Goal: Task Accomplishment & Management: Use online tool/utility

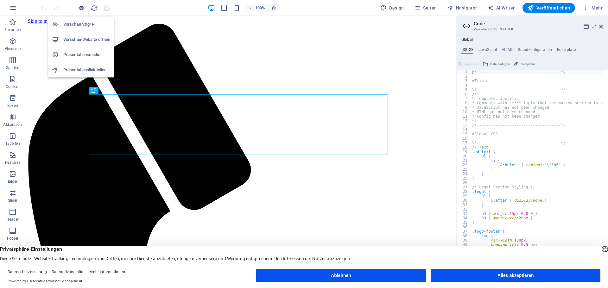
click at [81, 8] on icon "button" at bounding box center [81, 7] width 7 height 7
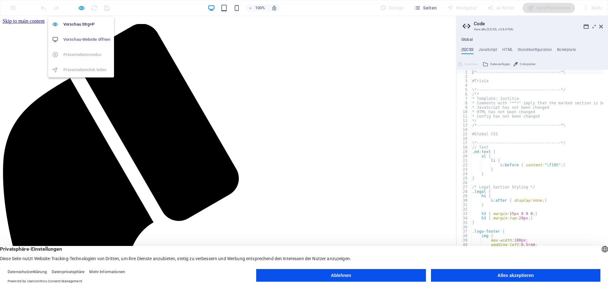
click at [78, 38] on h6 "Vorschau-Website öffnen" at bounding box center [86, 40] width 47 height 8
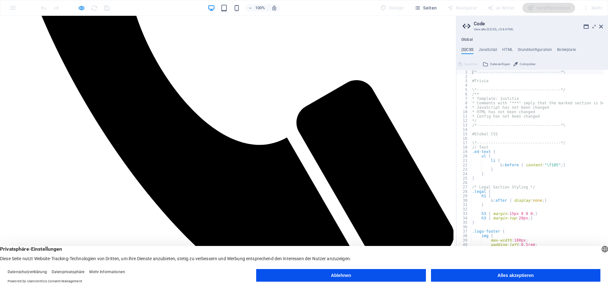
scroll to position [316, 0]
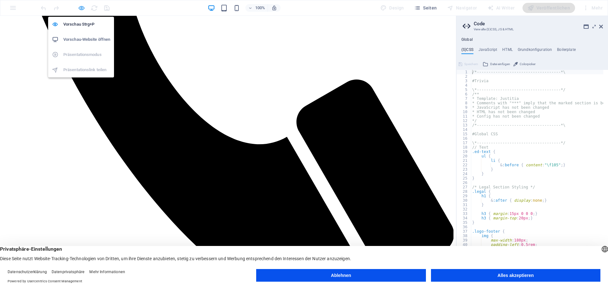
click at [80, 6] on icon "button" at bounding box center [81, 7] width 7 height 7
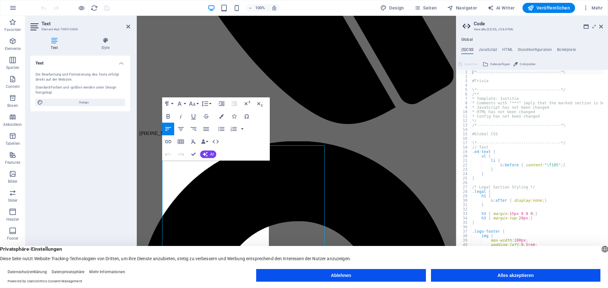
click at [53, 178] on div "Text Die Bearbeitung und Formatierung des Texts erfolgt direkt auf der Website.…" at bounding box center [80, 164] width 100 height 217
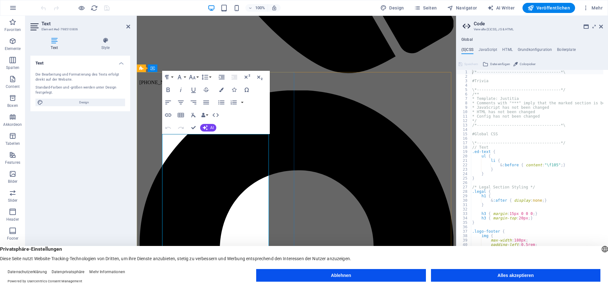
scroll to position [380, 0]
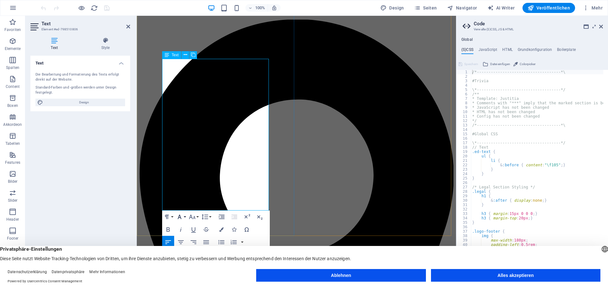
scroll to position [443, 0]
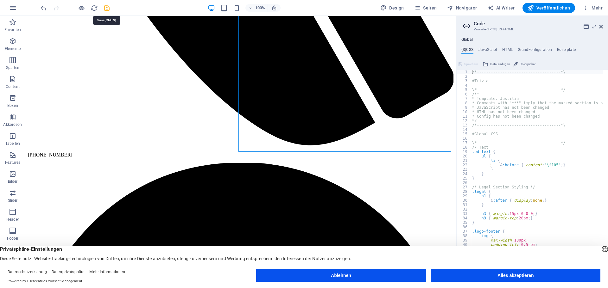
click at [104, 7] on icon "save" at bounding box center [106, 7] width 7 height 7
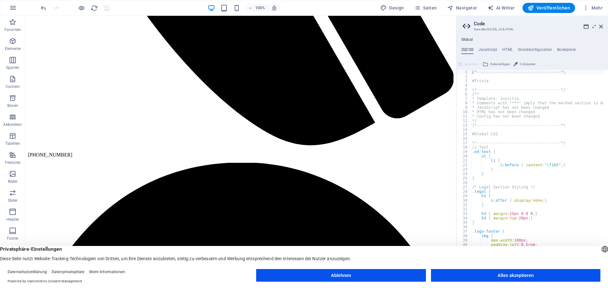
drag, startPoint x: 607, startPoint y: 0, endPoint x: 446, endPoint y: 243, distance: 291.1
click at [441, 252] on div "Privatsphäre-Einstellungen Diese Seite nutzt Website-Tracking-Technologien von …" at bounding box center [304, 254] width 608 height 16
click at [600, 26] on icon at bounding box center [601, 26] width 4 height 5
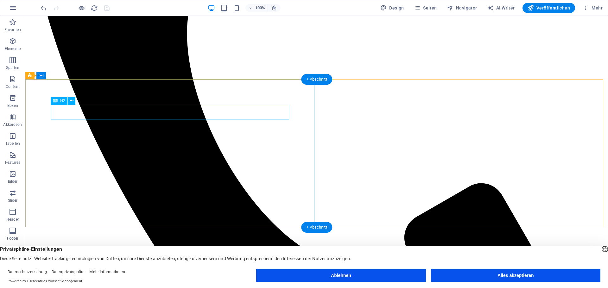
scroll to position [316, 0]
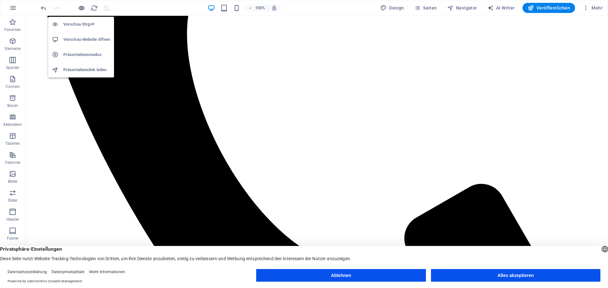
click at [82, 6] on icon "button" at bounding box center [81, 7] width 7 height 7
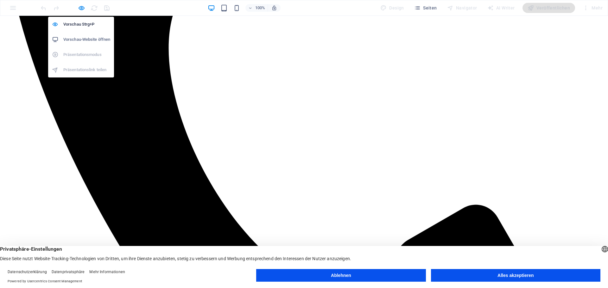
click at [91, 38] on h6 "Vorschau-Website öffnen" at bounding box center [86, 40] width 47 height 8
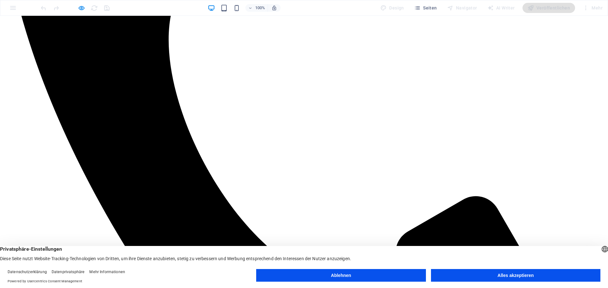
scroll to position [348, 0]
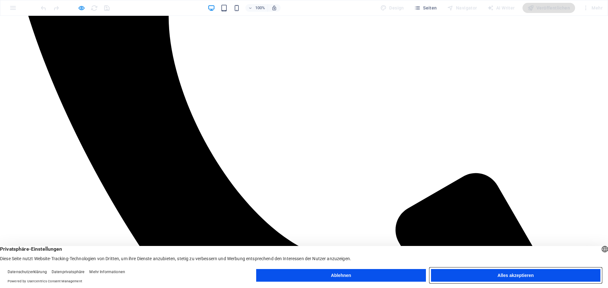
click at [511, 273] on button "Alles akzeptieren" at bounding box center [515, 275] width 169 height 13
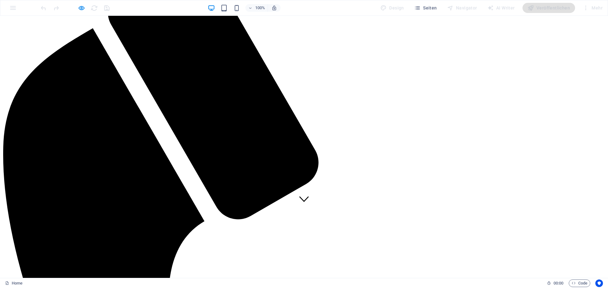
scroll to position [63, 0]
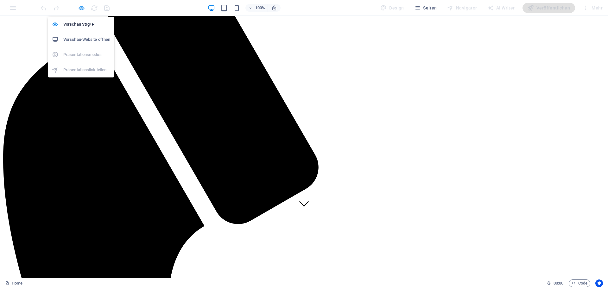
click at [83, 9] on icon "button" at bounding box center [81, 7] width 7 height 7
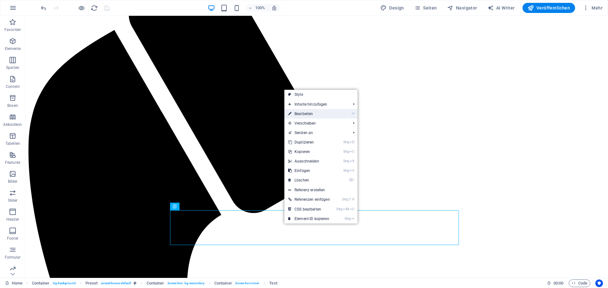
click at [319, 114] on link "⏎ Bearbeiten" at bounding box center [308, 113] width 49 height 9
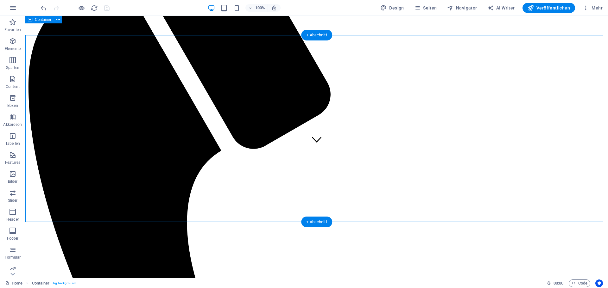
scroll to position [127, 0]
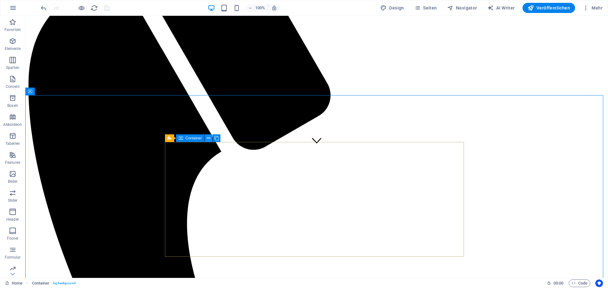
click at [209, 138] on icon at bounding box center [208, 138] width 3 height 7
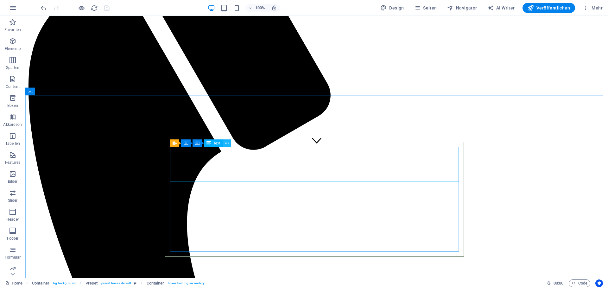
click at [227, 144] on icon at bounding box center [226, 143] width 3 height 7
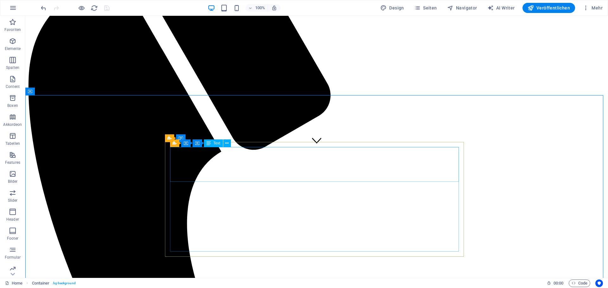
click at [216, 144] on span "Text" at bounding box center [216, 143] width 7 height 4
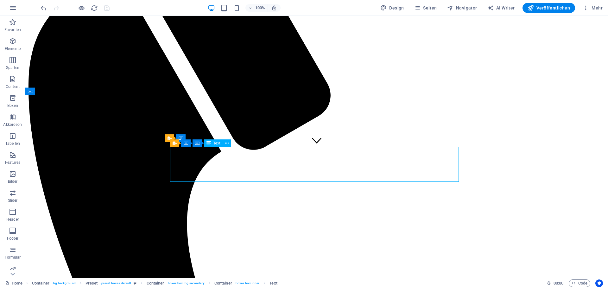
click at [213, 145] on span "Text" at bounding box center [216, 143] width 7 height 4
click at [227, 141] on icon at bounding box center [226, 143] width 3 height 7
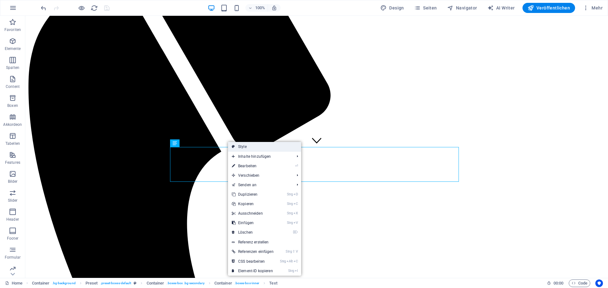
click at [243, 146] on link "Style" at bounding box center [264, 146] width 73 height 9
select select "px"
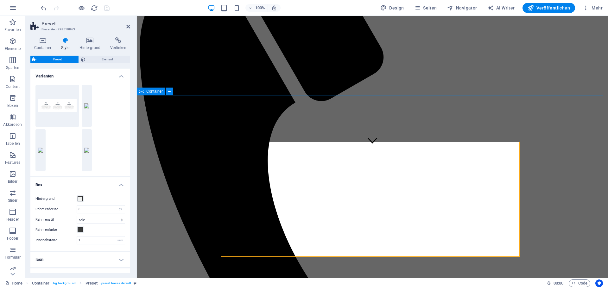
drag, startPoint x: 592, startPoint y: 183, endPoint x: 701, endPoint y: 179, distance: 108.9
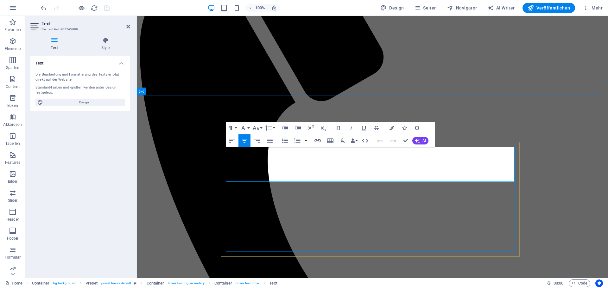
click at [391, 126] on icon "button" at bounding box center [391, 128] width 4 height 4
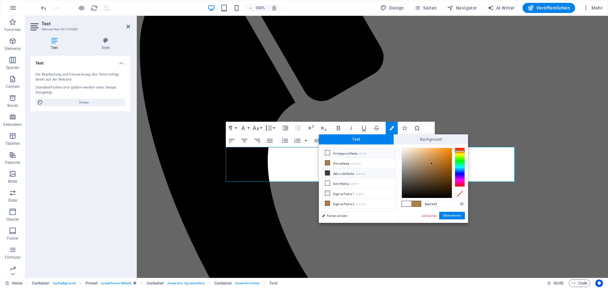
click at [344, 173] on li "Sekundärfarbe #3a3c3b" at bounding box center [358, 173] width 73 height 10
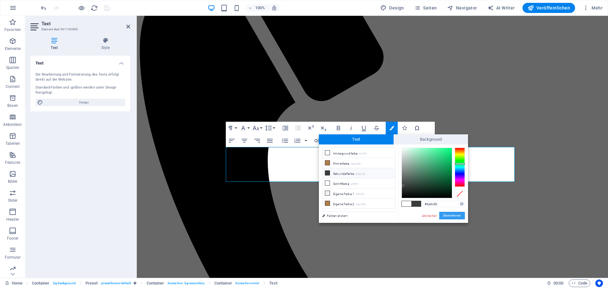
click at [449, 215] on button "Übernehmen" at bounding box center [452, 216] width 26 height 8
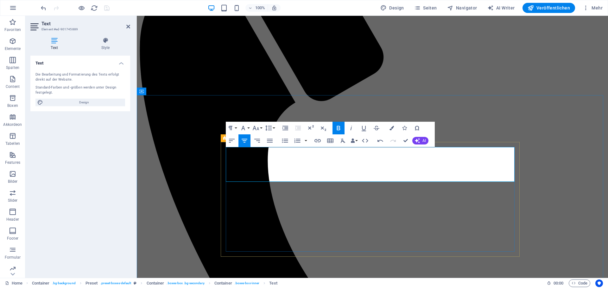
drag, startPoint x: 371, startPoint y: 159, endPoint x: 337, endPoint y: 160, distance: 33.6
drag, startPoint x: 337, startPoint y: 160, endPoint x: 474, endPoint y: 163, distance: 137.4
click at [392, 128] on icon "button" at bounding box center [391, 128] width 4 height 4
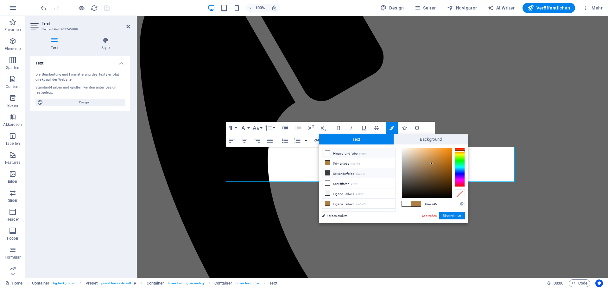
click at [346, 154] on li "Hintergrundfarbe #ffffff" at bounding box center [358, 153] width 73 height 10
click at [402, 202] on span at bounding box center [406, 203] width 9 height 5
click at [407, 203] on span at bounding box center [406, 203] width 9 height 5
click at [406, 203] on span at bounding box center [406, 203] width 9 height 5
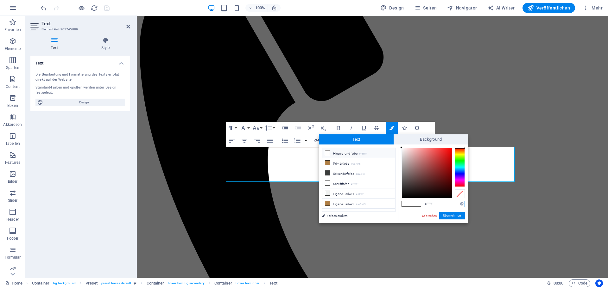
drag, startPoint x: 427, startPoint y: 203, endPoint x: 444, endPoint y: 204, distance: 17.7
click at [444, 204] on input "#ffffff" at bounding box center [443, 204] width 42 height 6
click at [447, 203] on input "#3a3c3b" at bounding box center [443, 204] width 42 height 6
type input "#3a3c3b"
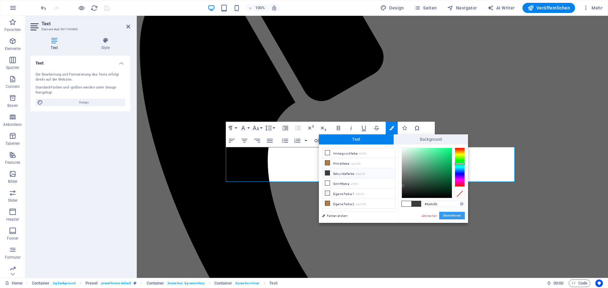
click at [450, 215] on button "Übernehmen" at bounding box center [452, 216] width 26 height 8
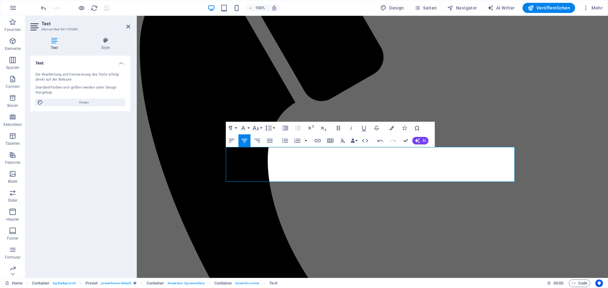
click at [56, 40] on icon at bounding box center [54, 40] width 48 height 6
click at [83, 100] on span "Design" at bounding box center [84, 103] width 78 height 8
select select "px"
select select "400"
select select "px"
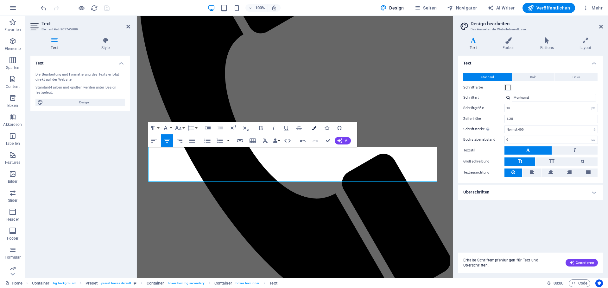
click at [315, 127] on icon "button" at bounding box center [314, 128] width 4 height 4
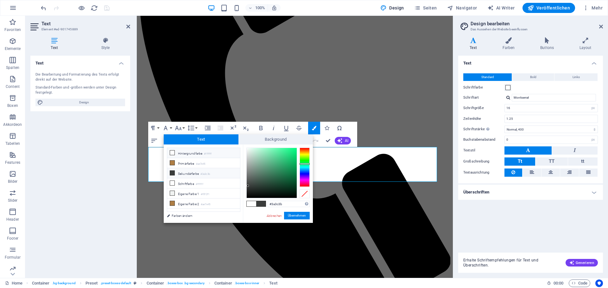
drag, startPoint x: 315, startPoint y: 126, endPoint x: 176, endPoint y: 153, distance: 141.7
click at [176, 153] on li "Hintergrundfarbe #ffffff" at bounding box center [203, 153] width 73 height 10
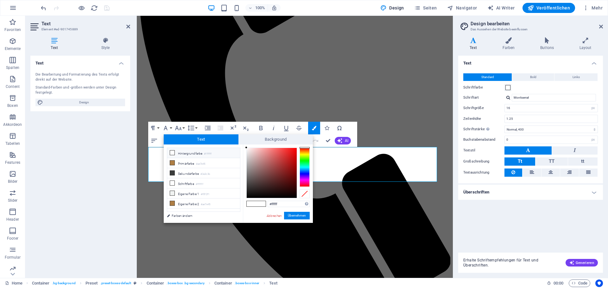
click at [172, 153] on icon at bounding box center [172, 153] width 4 height 4
type input "#0a0909"
click at [251, 196] on div at bounding box center [272, 173] width 50 height 50
click at [292, 213] on button "Übernehmen" at bounding box center [297, 216] width 26 height 8
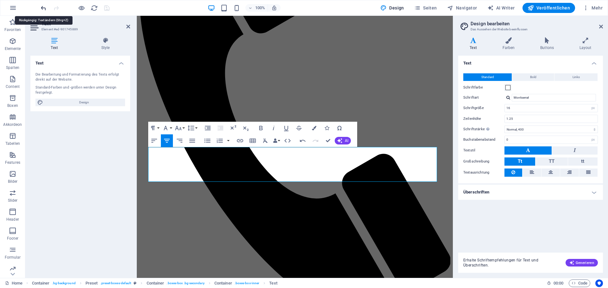
click at [43, 8] on icon "undo" at bounding box center [43, 7] width 7 height 7
click at [43, 7] on icon "undo" at bounding box center [43, 7] width 7 height 7
click at [43, 6] on icon "undo" at bounding box center [43, 7] width 7 height 7
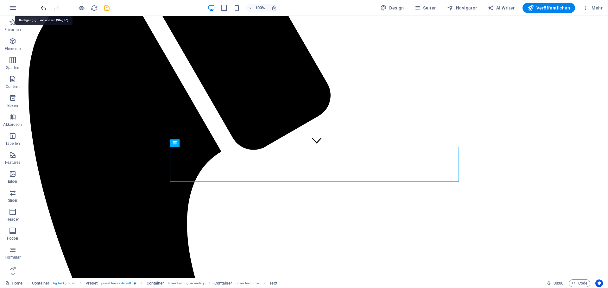
click at [45, 6] on icon "undo" at bounding box center [43, 7] width 7 height 7
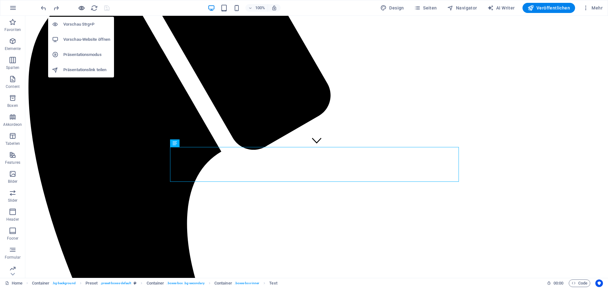
click at [81, 7] on icon "button" at bounding box center [81, 7] width 7 height 7
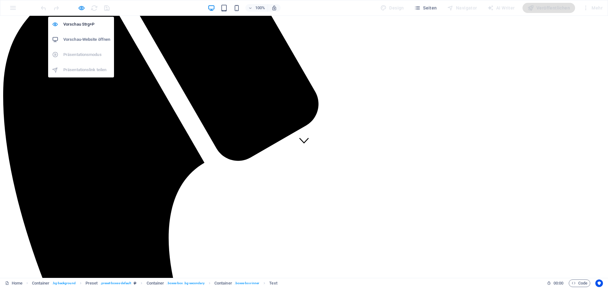
click at [92, 38] on h6 "Vorschau-Website öffnen" at bounding box center [86, 40] width 47 height 8
click at [80, 8] on icon "button" at bounding box center [81, 7] width 7 height 7
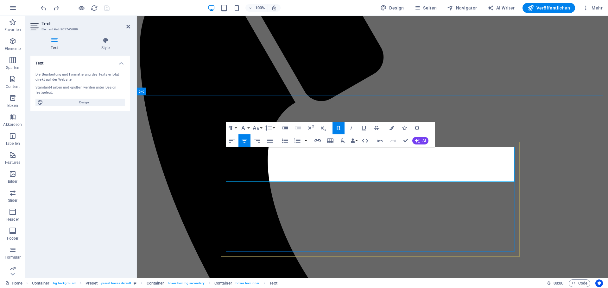
drag, startPoint x: 335, startPoint y: 162, endPoint x: 405, endPoint y: 161, distance: 69.3
copy strong "Anmeldung & Strategie"
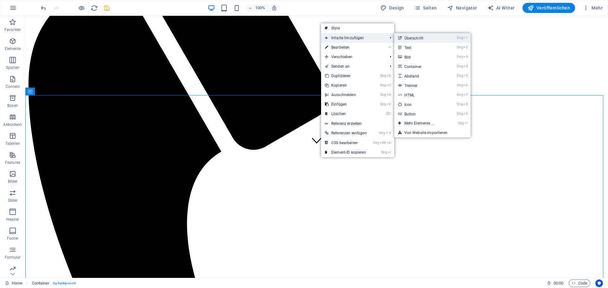
click at [420, 39] on link "Strg 1 Überschrift" at bounding box center [420, 37] width 53 height 9
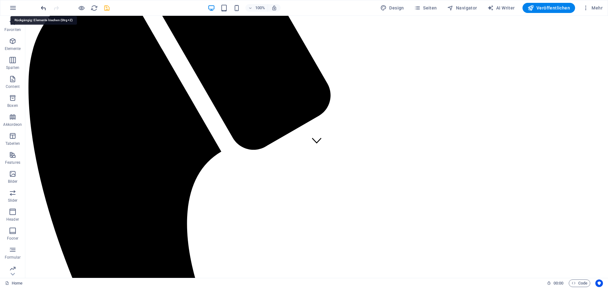
click at [41, 7] on icon "undo" at bounding box center [43, 7] width 7 height 7
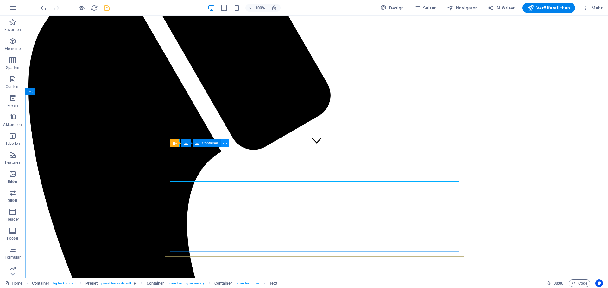
click at [224, 142] on icon at bounding box center [224, 143] width 3 height 7
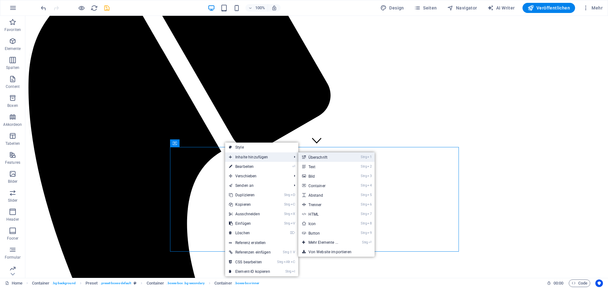
click at [322, 156] on link "Strg 1 Überschrift" at bounding box center [324, 157] width 53 height 9
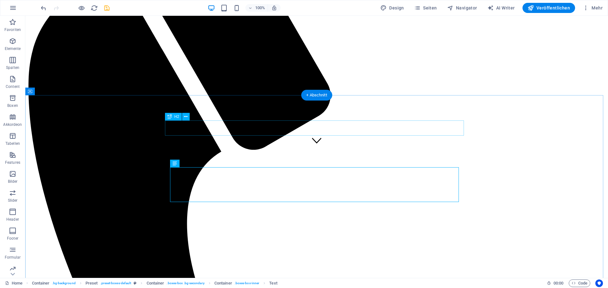
drag, startPoint x: 281, startPoint y: 131, endPoint x: 325, endPoint y: 131, distance: 44.0
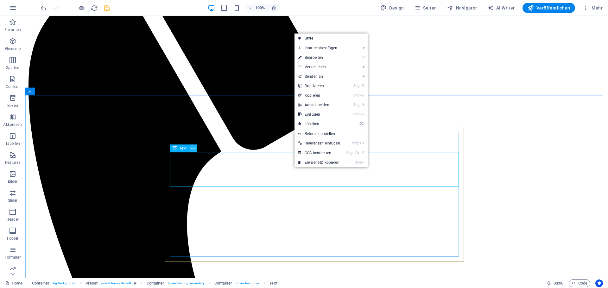
click at [191, 148] on icon at bounding box center [192, 148] width 3 height 7
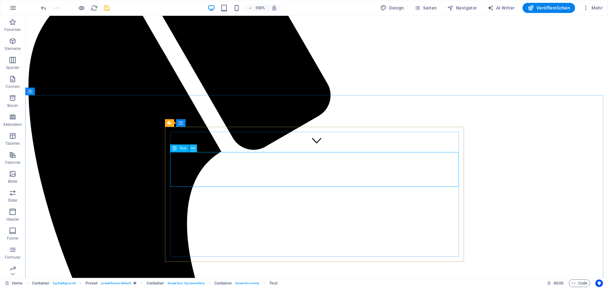
click at [194, 149] on icon at bounding box center [192, 148] width 3 height 7
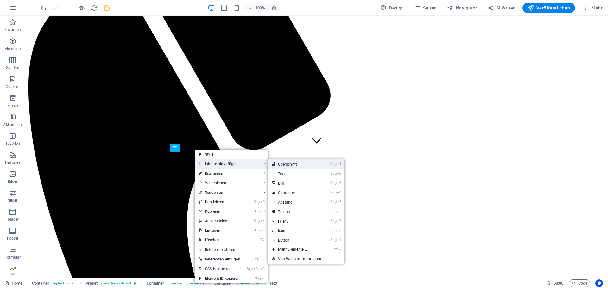
click at [284, 161] on link "Strg 1 Überschrift" at bounding box center [294, 163] width 53 height 9
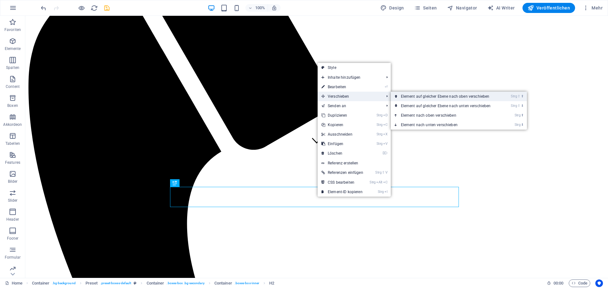
click at [410, 94] on link "Strg ⇧ ⬆ Element auf gleicher Ebene nach oben verschieben" at bounding box center [446, 96] width 113 height 9
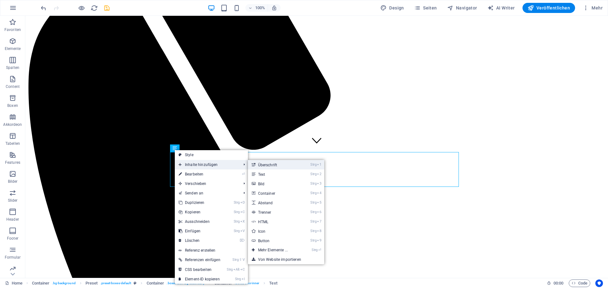
click at [259, 162] on link "Strg 1 Überschrift" at bounding box center [274, 164] width 53 height 9
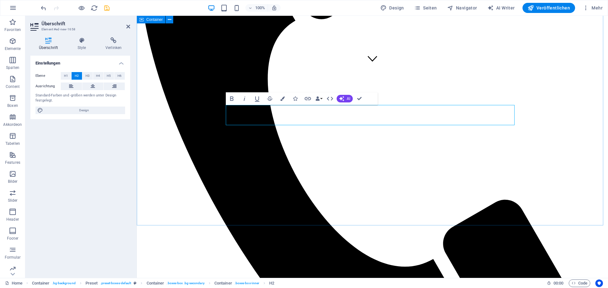
scroll to position [198, 0]
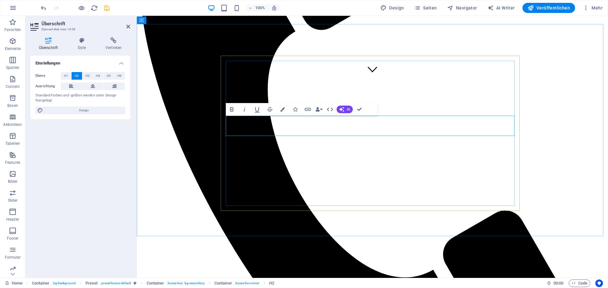
drag, startPoint x: 450, startPoint y: 134, endPoint x: 444, endPoint y: 132, distance: 6.6
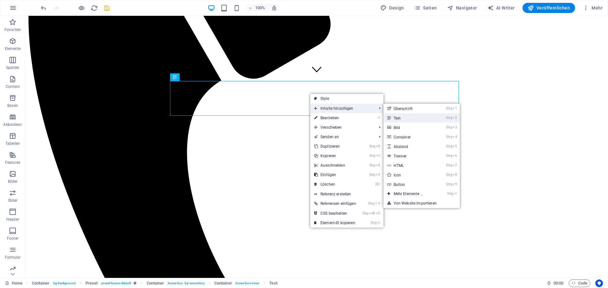
click at [394, 117] on link "Strg 2 Text" at bounding box center [409, 117] width 53 height 9
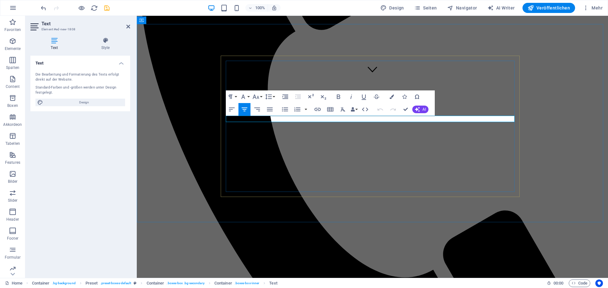
drag, startPoint x: 346, startPoint y: 117, endPoint x: 396, endPoint y: 121, distance: 50.1
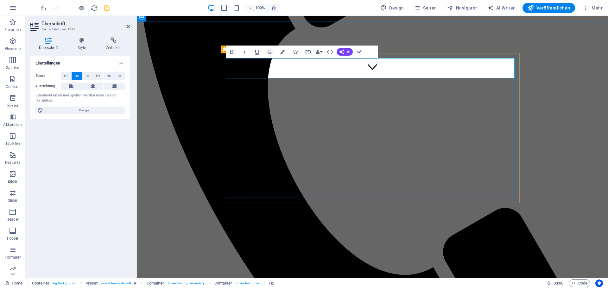
drag, startPoint x: 340, startPoint y: 67, endPoint x: 400, endPoint y: 70, distance: 59.5
click at [231, 51] on icon "button" at bounding box center [232, 52] width 8 height 8
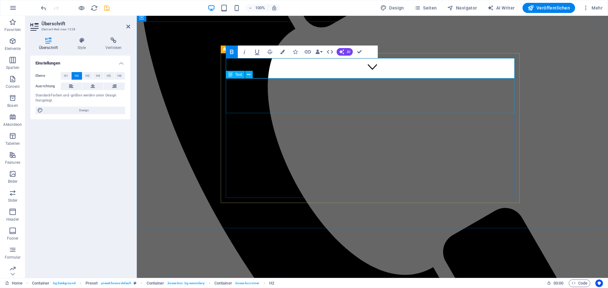
drag, startPoint x: 389, startPoint y: 93, endPoint x: 503, endPoint y: 89, distance: 113.7
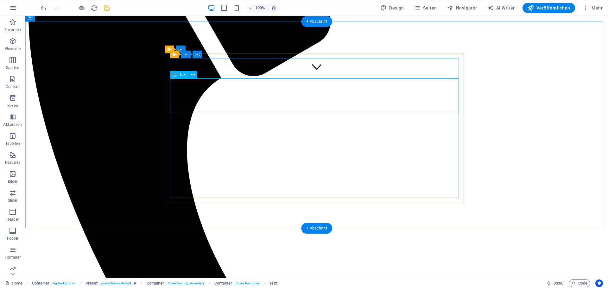
click at [193, 73] on icon at bounding box center [192, 75] width 3 height 7
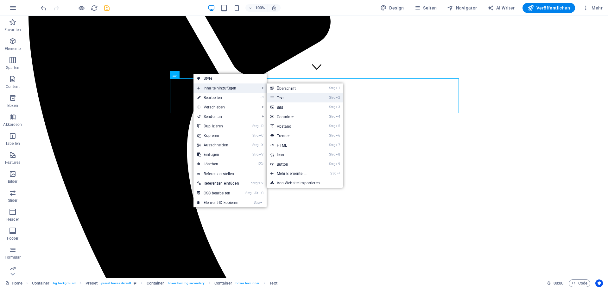
click at [278, 97] on link "Strg 2 Text" at bounding box center [292, 97] width 53 height 9
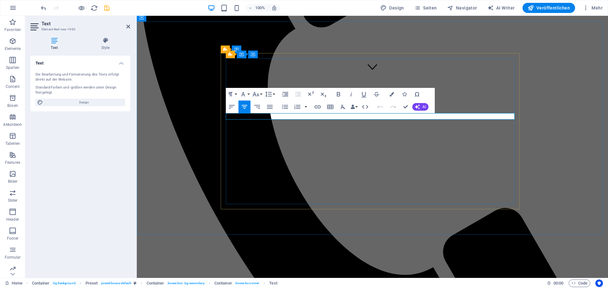
drag, startPoint x: 456, startPoint y: 128, endPoint x: 441, endPoint y: 116, distance: 18.7
drag, startPoint x: 398, startPoint y: 115, endPoint x: 336, endPoint y: 108, distance: 62.1
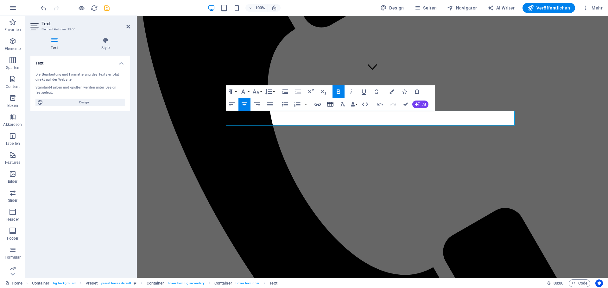
scroll to position [203, 0]
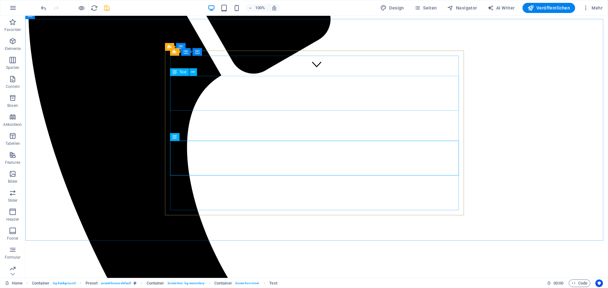
click at [175, 73] on icon at bounding box center [174, 72] width 4 height 8
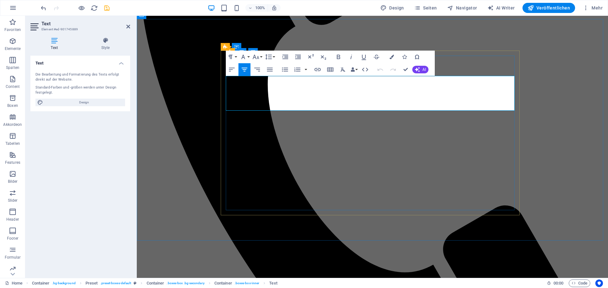
scroll to position [205, 0]
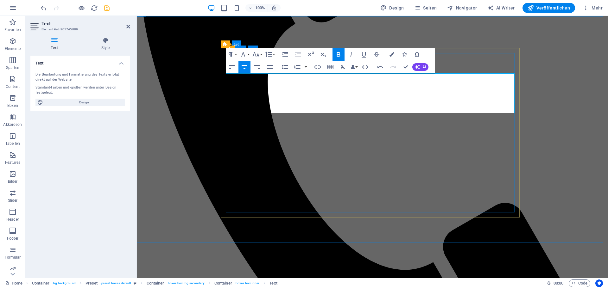
drag, startPoint x: 591, startPoint y: 180, endPoint x: 702, endPoint y: 177, distance: 110.5
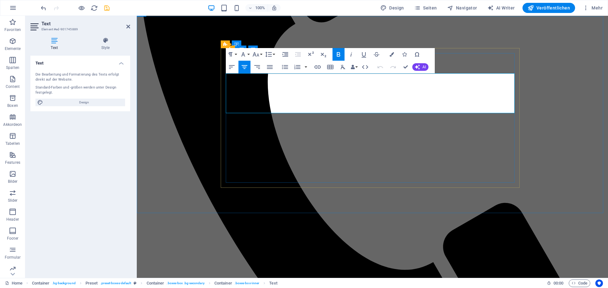
drag, startPoint x: 382, startPoint y: 95, endPoint x: 409, endPoint y: 82, distance: 29.7
drag, startPoint x: 408, startPoint y: 80, endPoint x: 393, endPoint y: 95, distance: 21.3
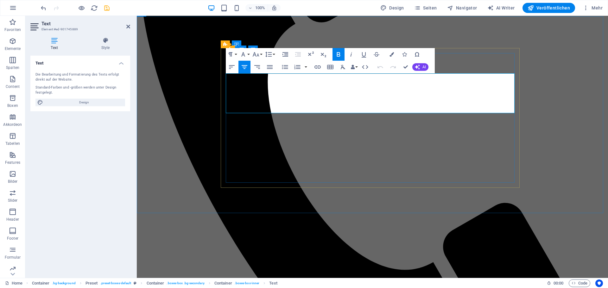
drag, startPoint x: 363, startPoint y: 90, endPoint x: 296, endPoint y: 106, distance: 69.4
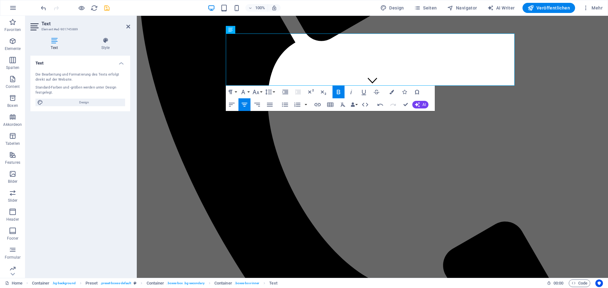
scroll to position [174, 0]
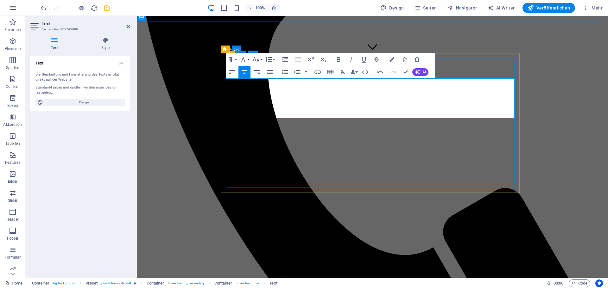
scroll to position [237, 0]
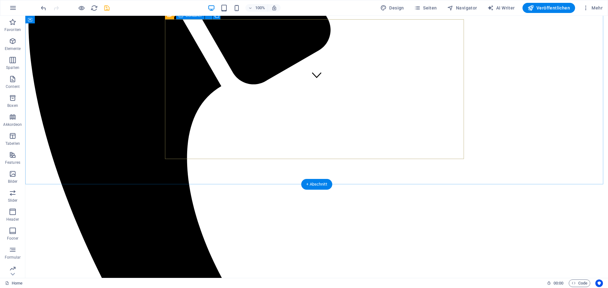
scroll to position [174, 0]
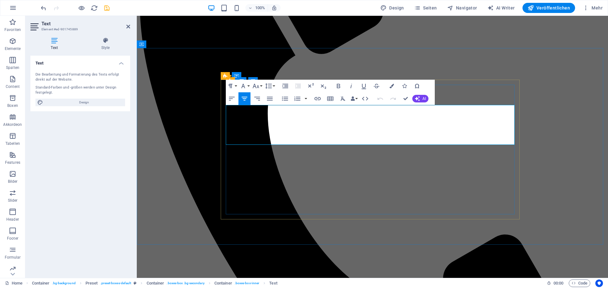
drag, startPoint x: 336, startPoint y: 124, endPoint x: 406, endPoint y: 127, distance: 70.3
drag, startPoint x: 246, startPoint y: 108, endPoint x: 391, endPoint y: 85, distance: 146.9
click at [391, 85] on icon "button" at bounding box center [391, 86] width 4 height 4
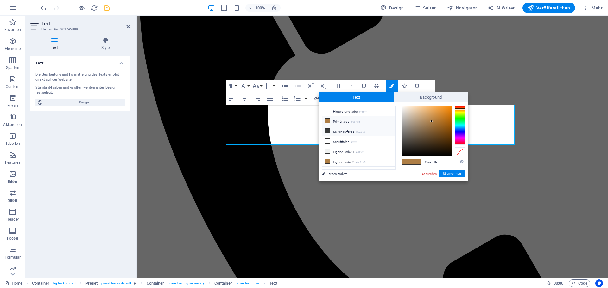
click at [345, 130] on li "Sekundärfarbe #3a3c3b" at bounding box center [358, 131] width 73 height 10
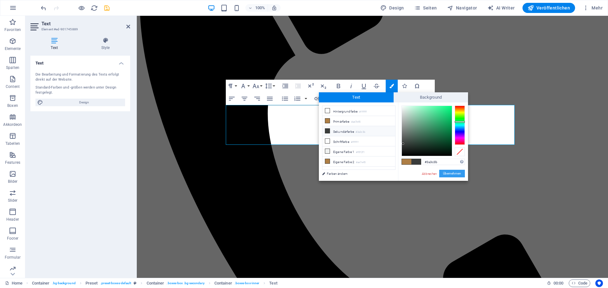
drag, startPoint x: 451, startPoint y: 172, endPoint x: 315, endPoint y: 155, distance: 137.4
click at [452, 172] on button "Übernehmen" at bounding box center [452, 174] width 26 height 8
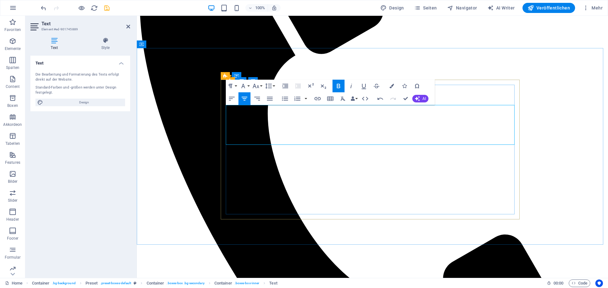
drag, startPoint x: 335, startPoint y: 124, endPoint x: 405, endPoint y: 127, distance: 70.3
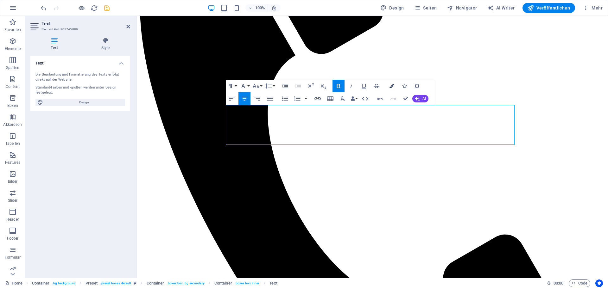
click at [392, 84] on icon "button" at bounding box center [391, 86] width 4 height 4
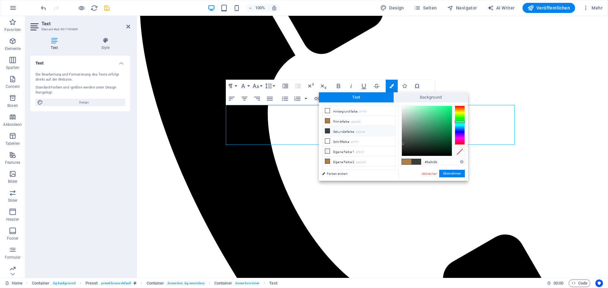
click at [406, 159] on span at bounding box center [406, 161] width 9 height 5
type input "#ae7e45"
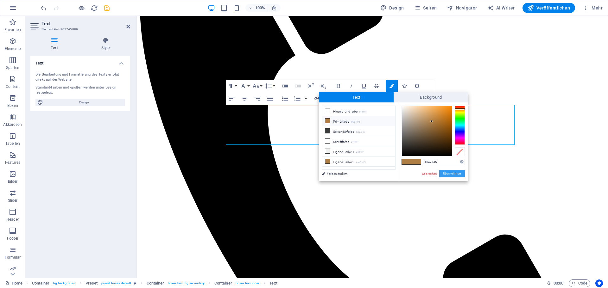
click at [449, 171] on button "Übernehmen" at bounding box center [452, 174] width 26 height 8
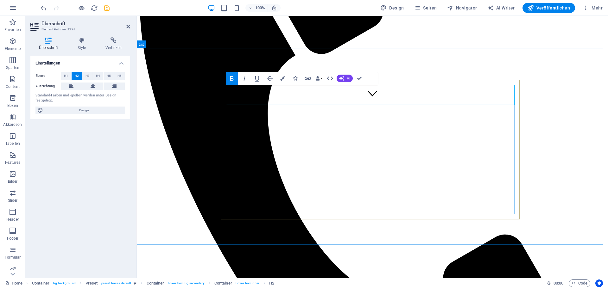
drag, startPoint x: 336, startPoint y: 93, endPoint x: 399, endPoint y: 94, distance: 63.0
click at [232, 75] on icon "button" at bounding box center [232, 79] width 8 height 8
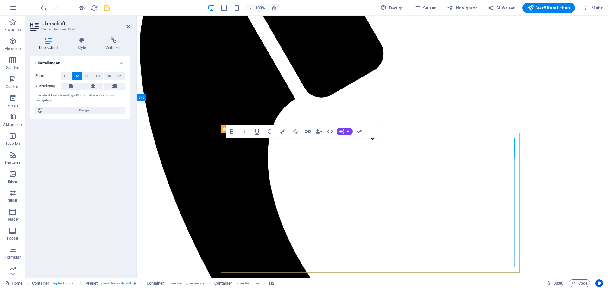
scroll to position [119, 0]
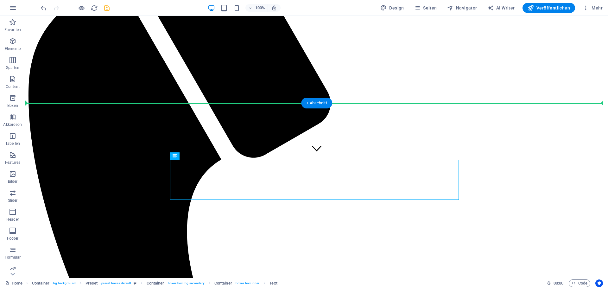
drag, startPoint x: 352, startPoint y: 166, endPoint x: 464, endPoint y: 166, distance: 112.0
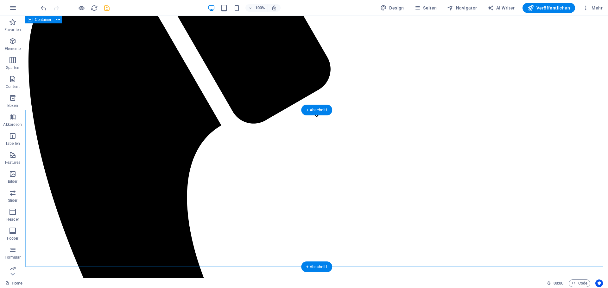
scroll to position [150, 0]
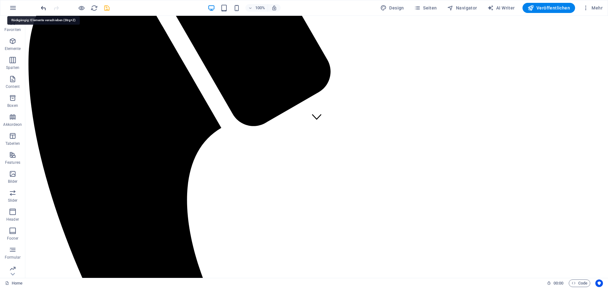
click at [44, 7] on icon "undo" at bounding box center [43, 7] width 7 height 7
click at [106, 5] on icon "save" at bounding box center [106, 7] width 7 height 7
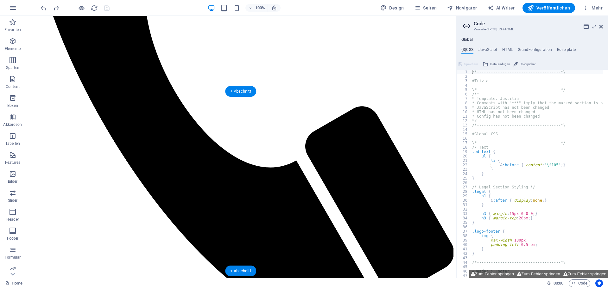
scroll to position [245, 0]
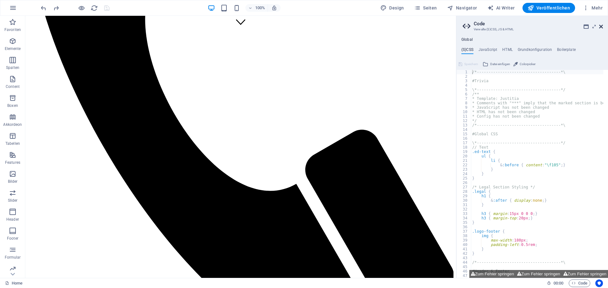
click at [600, 25] on icon at bounding box center [601, 26] width 4 height 5
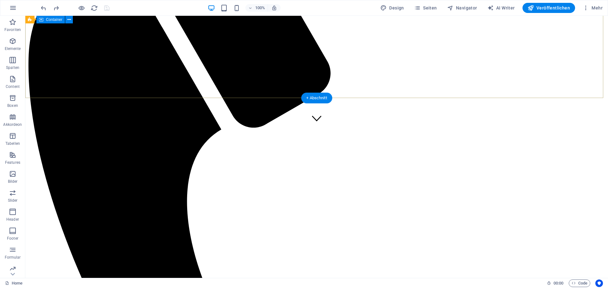
scroll to position [119, 0]
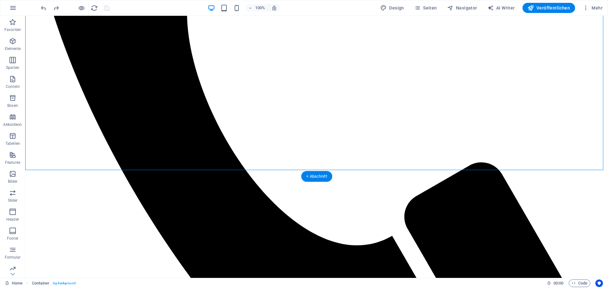
scroll to position [340, 0]
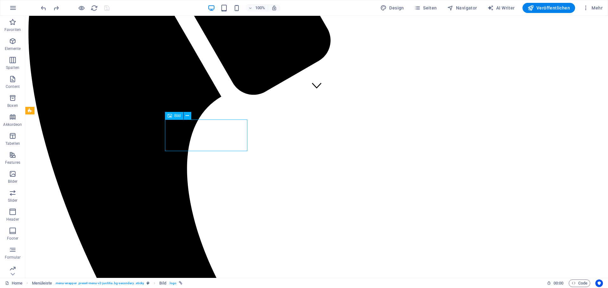
drag, startPoint x: 197, startPoint y: 43, endPoint x: 216, endPoint y: 44, distance: 18.7
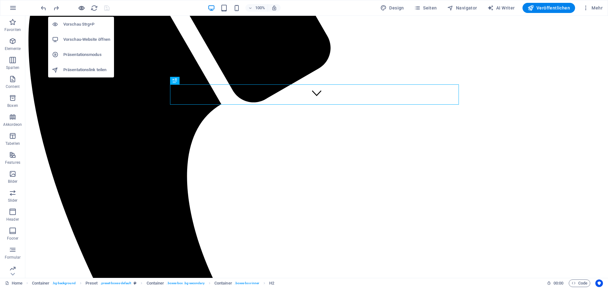
click at [81, 6] on icon "button" at bounding box center [81, 7] width 7 height 7
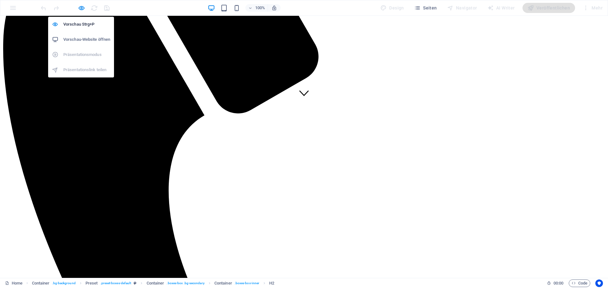
click at [83, 39] on h6 "Vorschau-Website öffnen" at bounding box center [86, 40] width 47 height 8
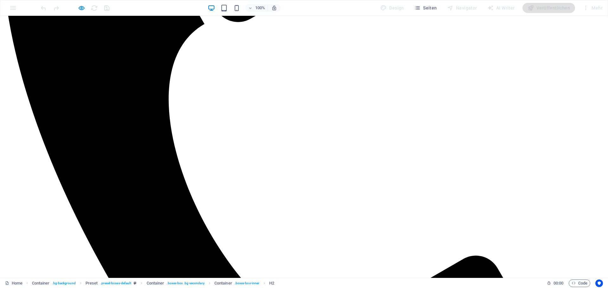
scroll to position [332, 0]
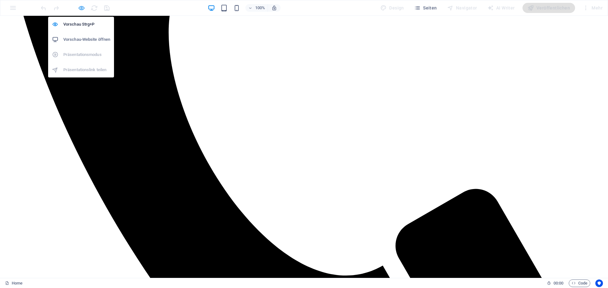
click at [84, 9] on icon "button" at bounding box center [81, 7] width 7 height 7
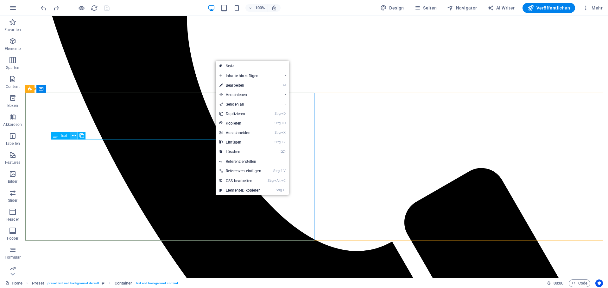
click at [75, 134] on icon at bounding box center [73, 136] width 3 height 7
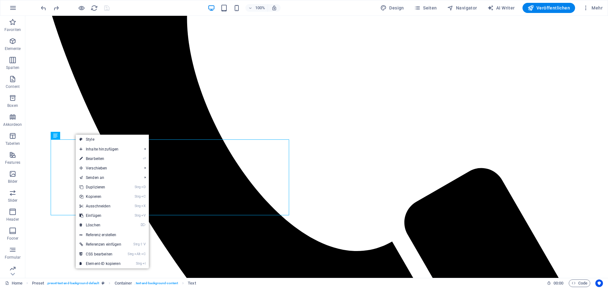
drag, startPoint x: 158, startPoint y: 158, endPoint x: 225, endPoint y: 127, distance: 73.8
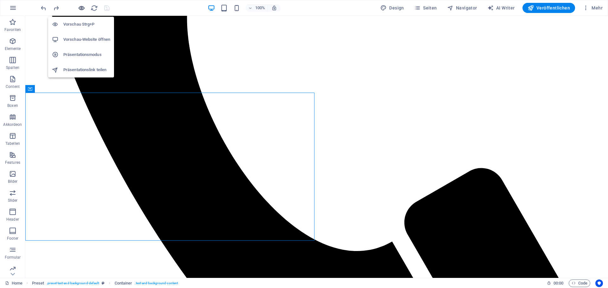
click at [81, 6] on icon "button" at bounding box center [81, 7] width 7 height 7
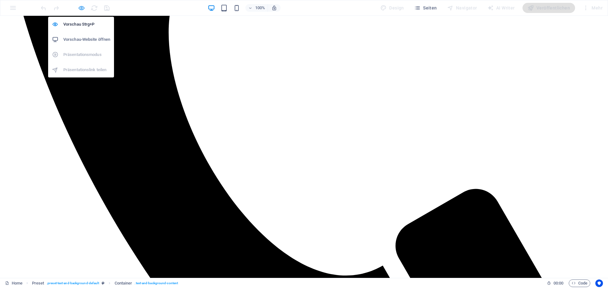
click at [80, 6] on icon "button" at bounding box center [81, 7] width 7 height 7
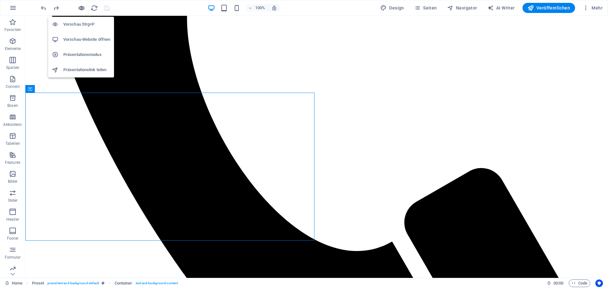
click at [79, 6] on icon "button" at bounding box center [81, 7] width 7 height 7
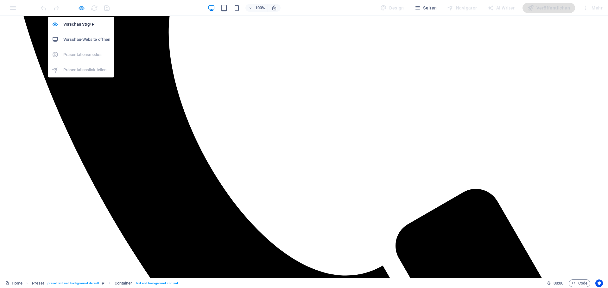
click at [79, 6] on icon "button" at bounding box center [81, 7] width 7 height 7
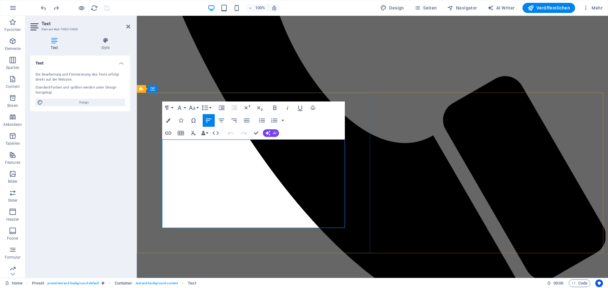
drag, startPoint x: 163, startPoint y: 142, endPoint x: 343, endPoint y: 224, distance: 198.1
click at [246, 119] on icon "button" at bounding box center [247, 121] width 8 height 8
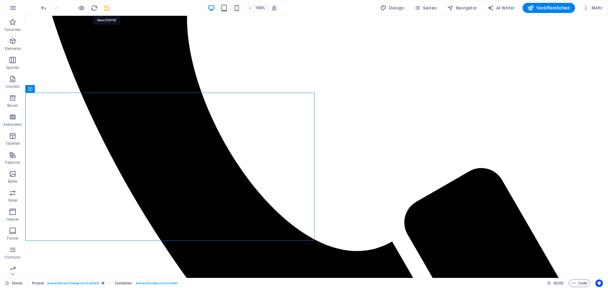
click at [107, 7] on icon "save" at bounding box center [106, 7] width 7 height 7
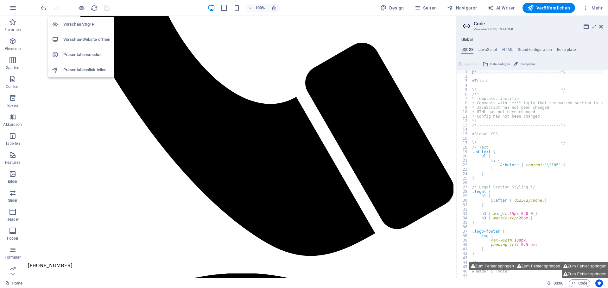
click at [84, 37] on h6 "Vorschau-Website öffnen" at bounding box center [86, 40] width 47 height 8
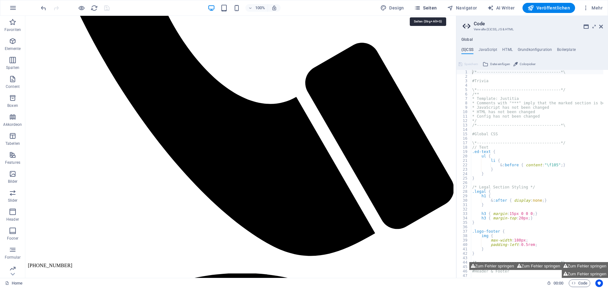
click at [427, 5] on span "Seiten" at bounding box center [425, 8] width 23 height 6
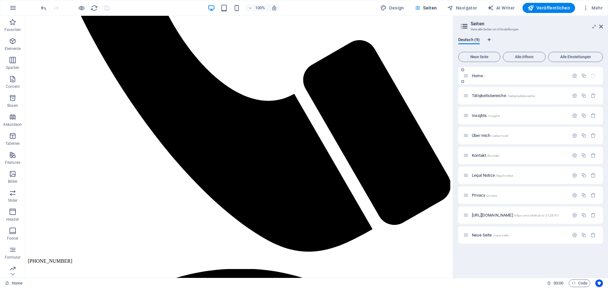
click at [475, 76] on span "Home /" at bounding box center [477, 75] width 13 height 5
click at [476, 75] on span "Home /" at bounding box center [477, 75] width 13 height 5
click at [477, 75] on span "Home /" at bounding box center [477, 75] width 13 height 5
click at [481, 76] on span "Home /" at bounding box center [477, 75] width 13 height 5
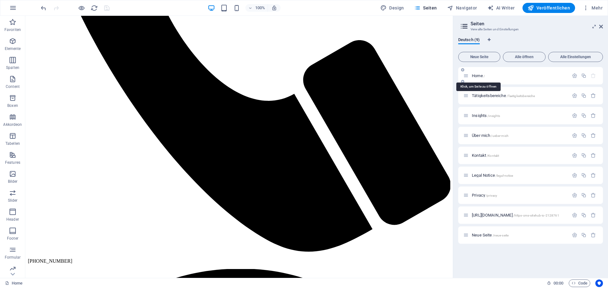
click at [481, 76] on span "Home /" at bounding box center [477, 75] width 13 height 5
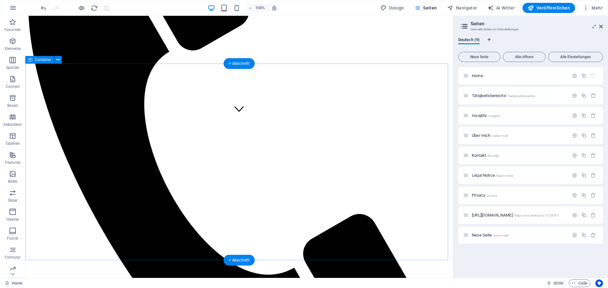
scroll to position [190, 0]
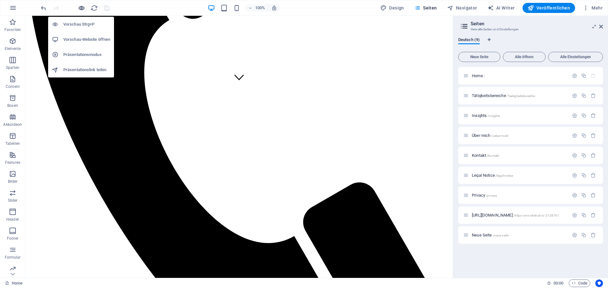
click at [83, 7] on icon "button" at bounding box center [81, 7] width 7 height 7
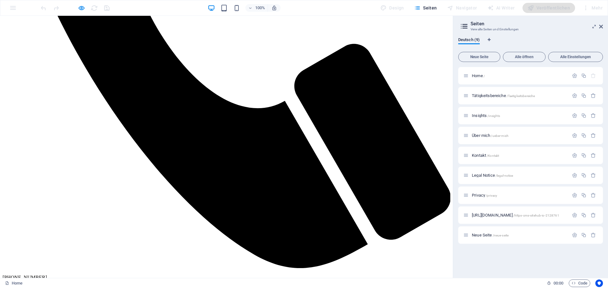
scroll to position [333, 0]
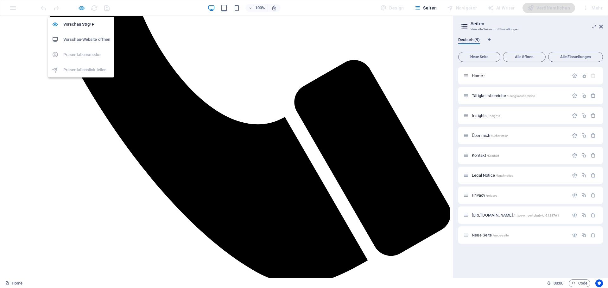
click at [82, 6] on icon "button" at bounding box center [81, 7] width 7 height 7
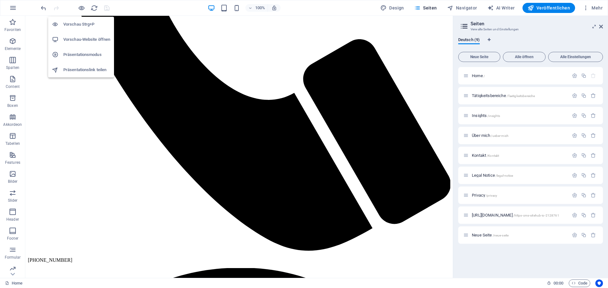
click at [77, 38] on h6 "Vorschau-Website öffnen" at bounding box center [86, 40] width 47 height 8
